Goal: Task Accomplishment & Management: Use online tool/utility

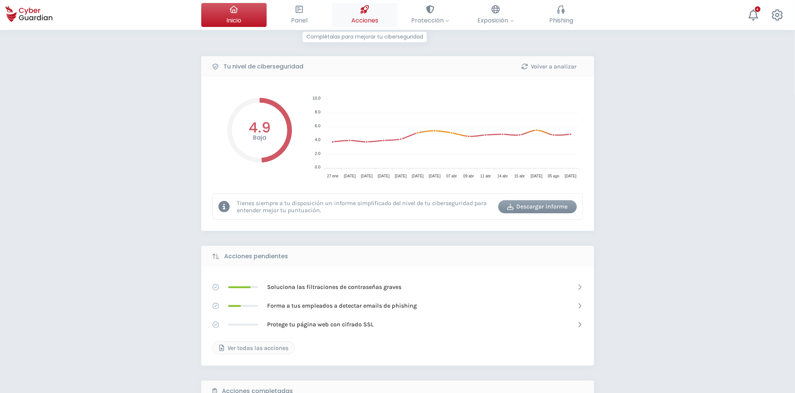
click at [368, 19] on span "Acciones" at bounding box center [364, 20] width 27 height 9
